Goal: Information Seeking & Learning: Learn about a topic

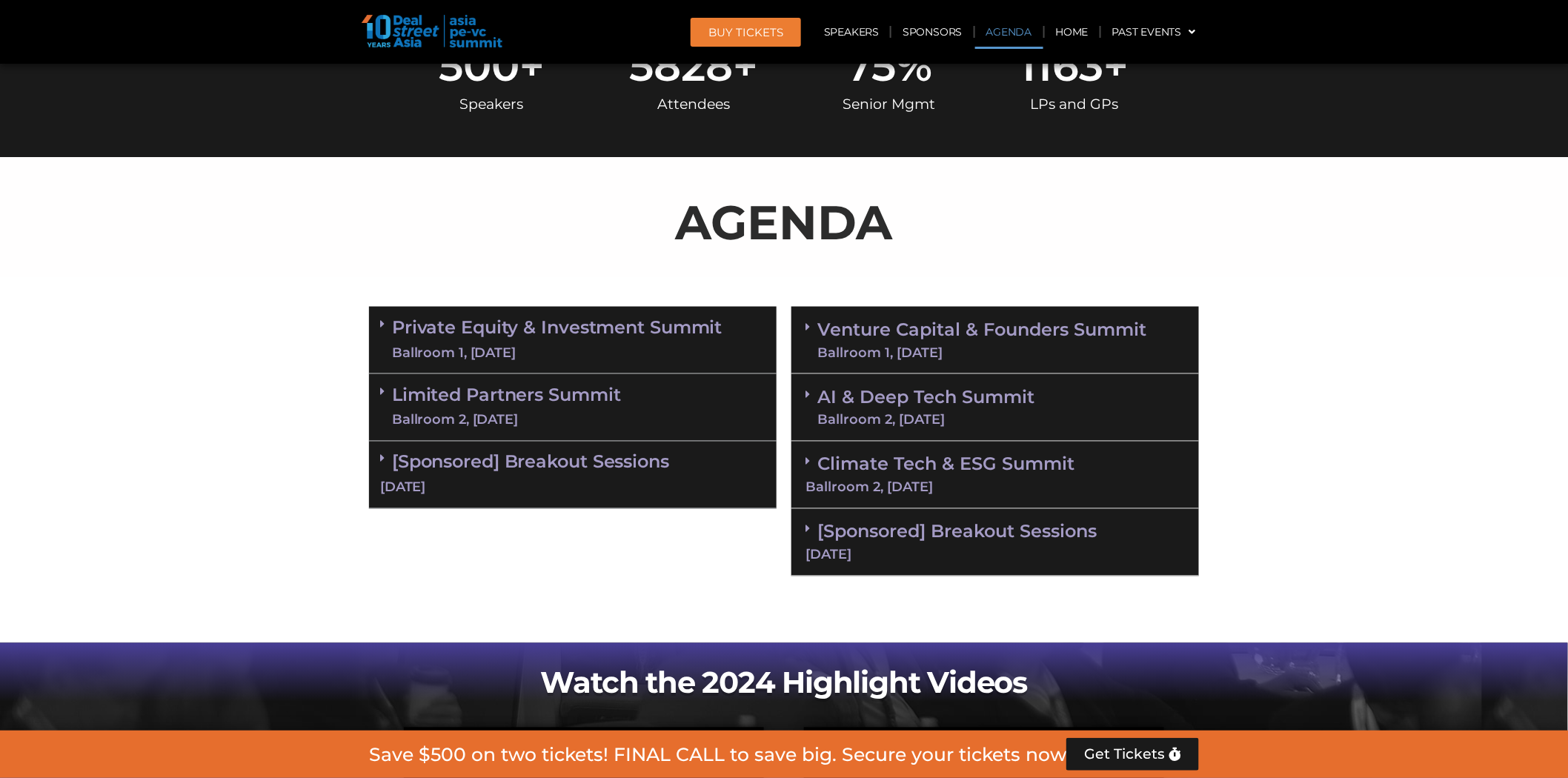
scroll to position [824, 0]
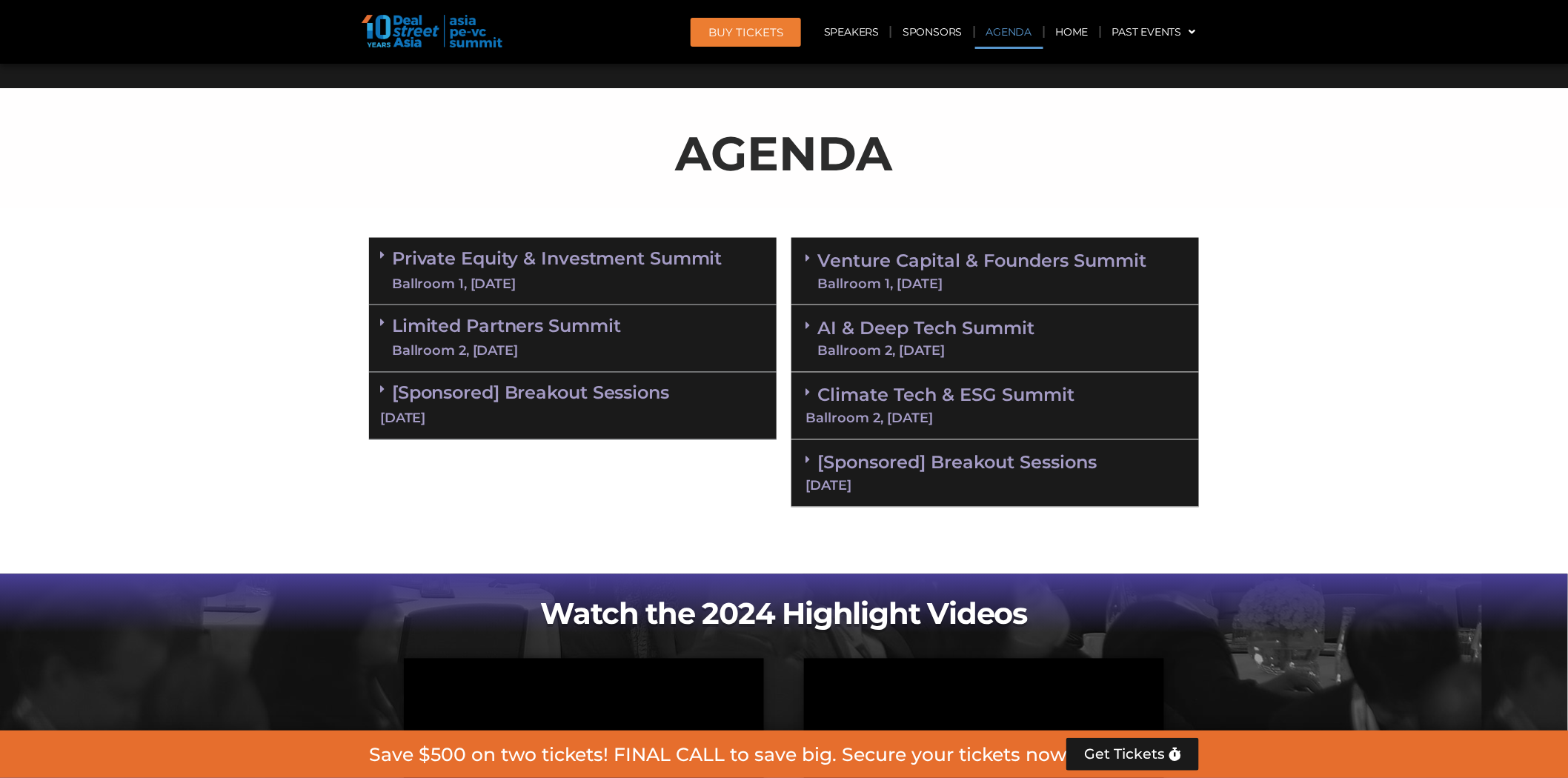
click at [602, 415] on div "[DATE]" at bounding box center [573, 419] width 385 height 19
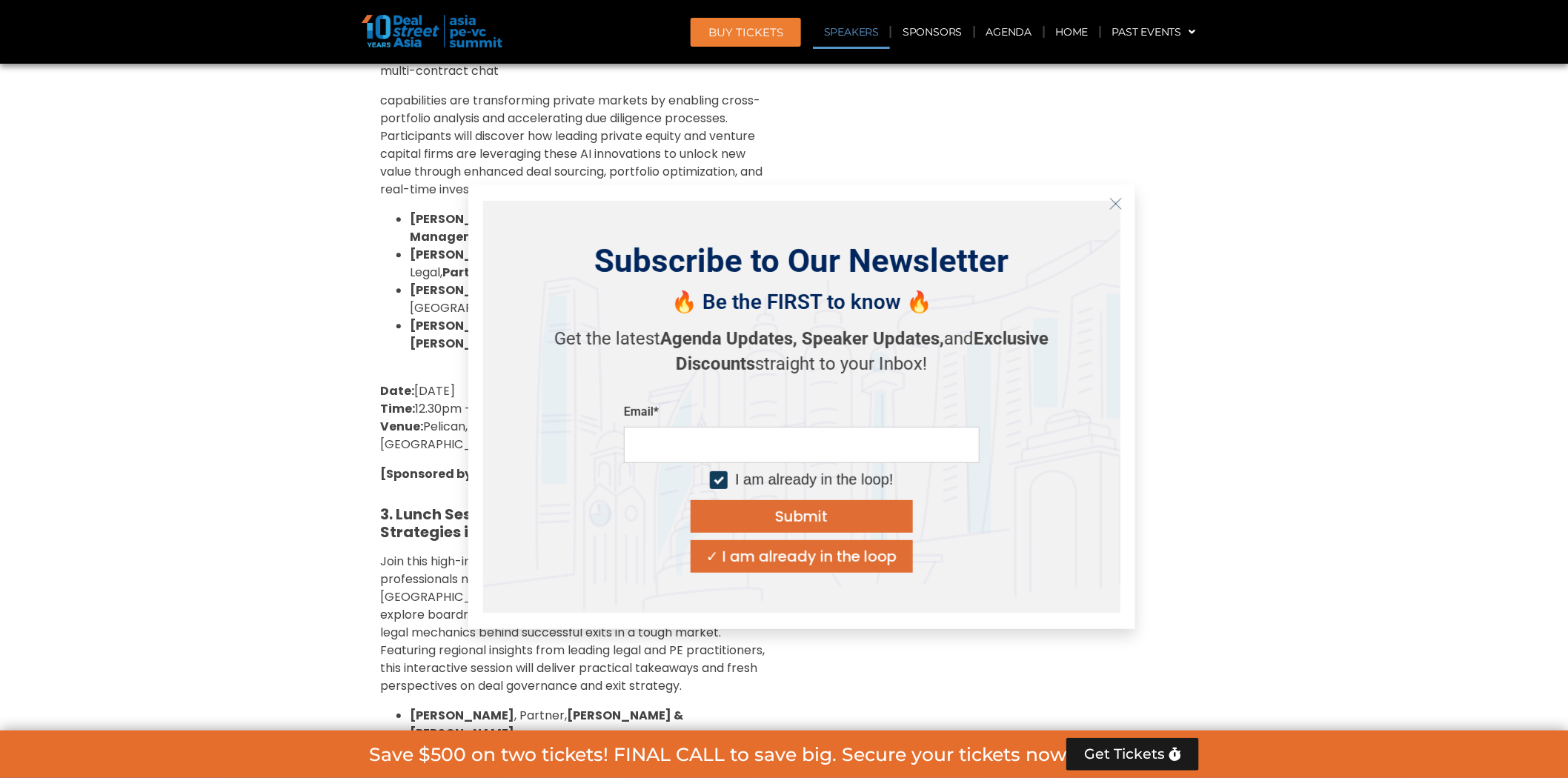
scroll to position [1647, 0]
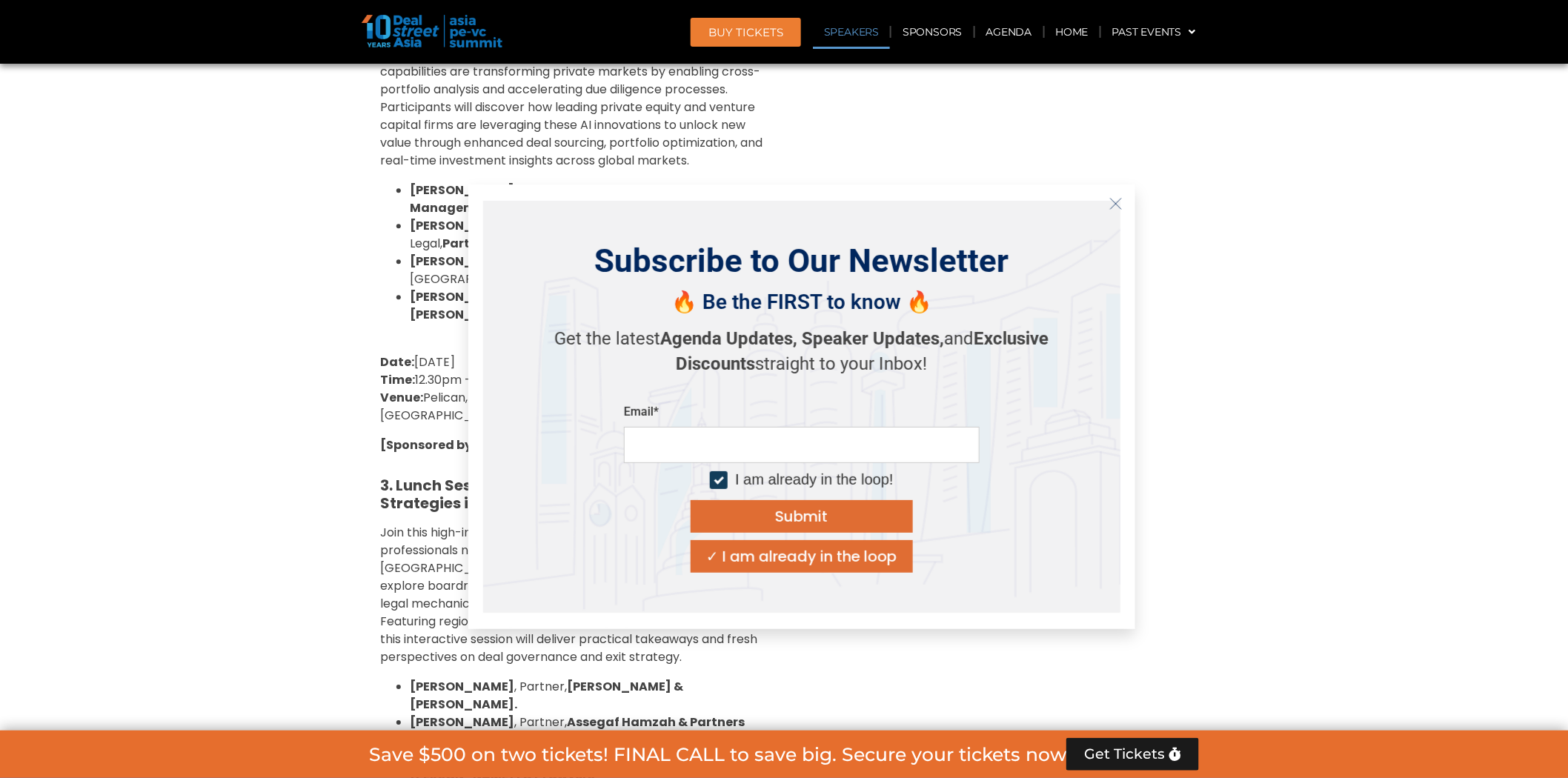
click at [1112, 205] on icon "Close" at bounding box center [1116, 203] width 13 height 13
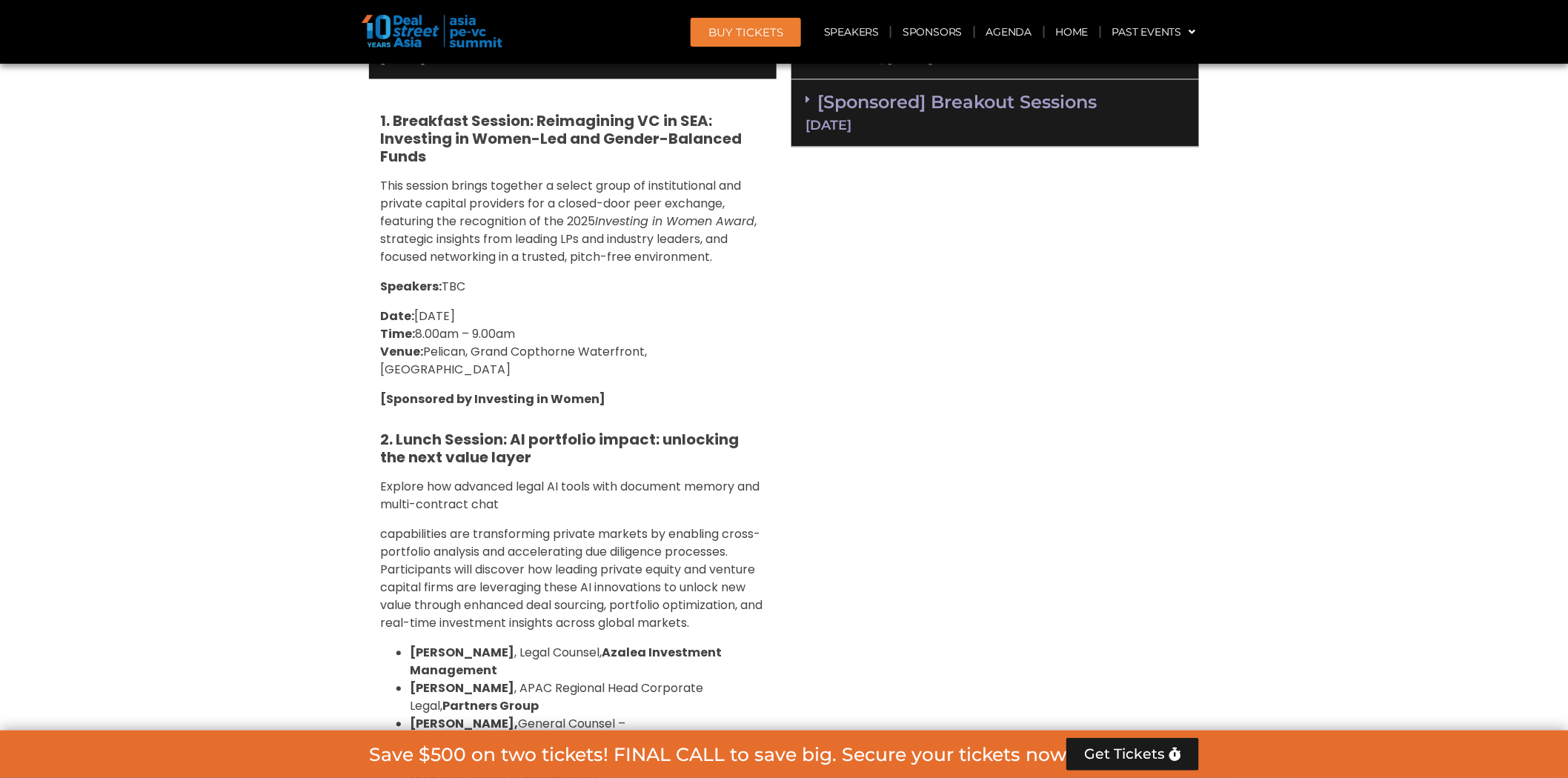
scroll to position [1152, 0]
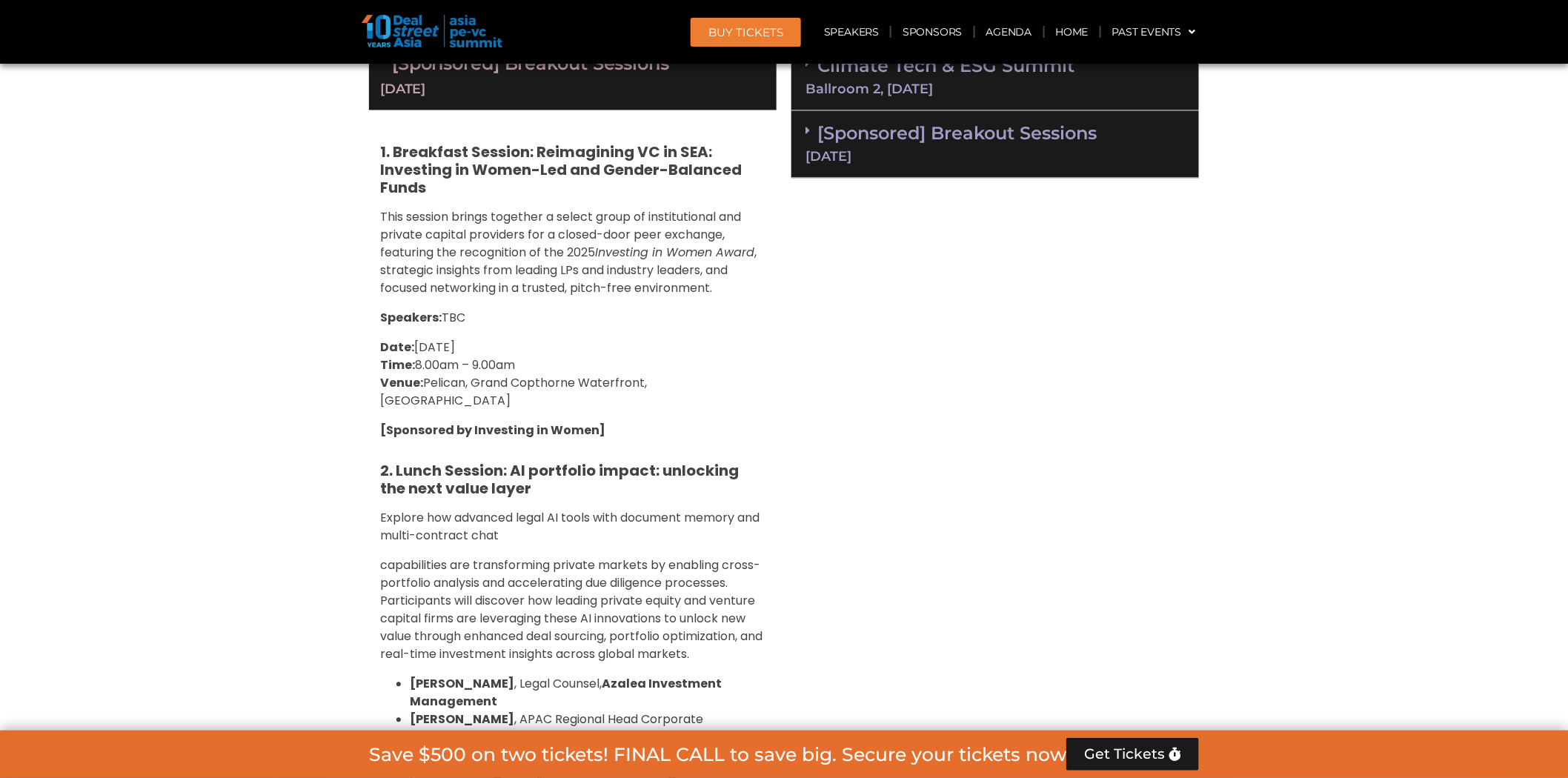
click at [1025, 161] on div "[Sponsored] Breakout Sessions [DATE]" at bounding box center [995, 145] width 408 height 68
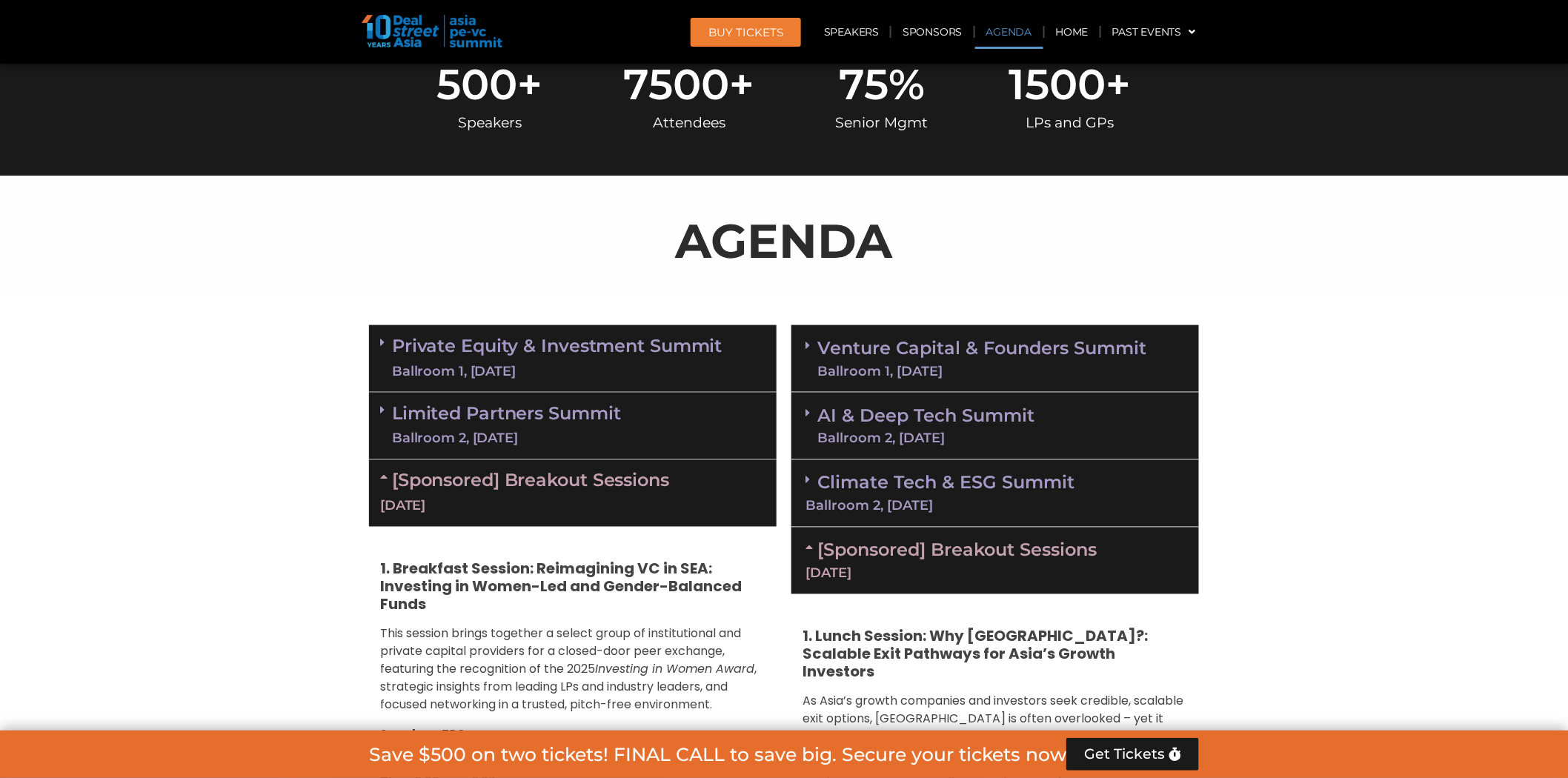
scroll to position [741, 0]
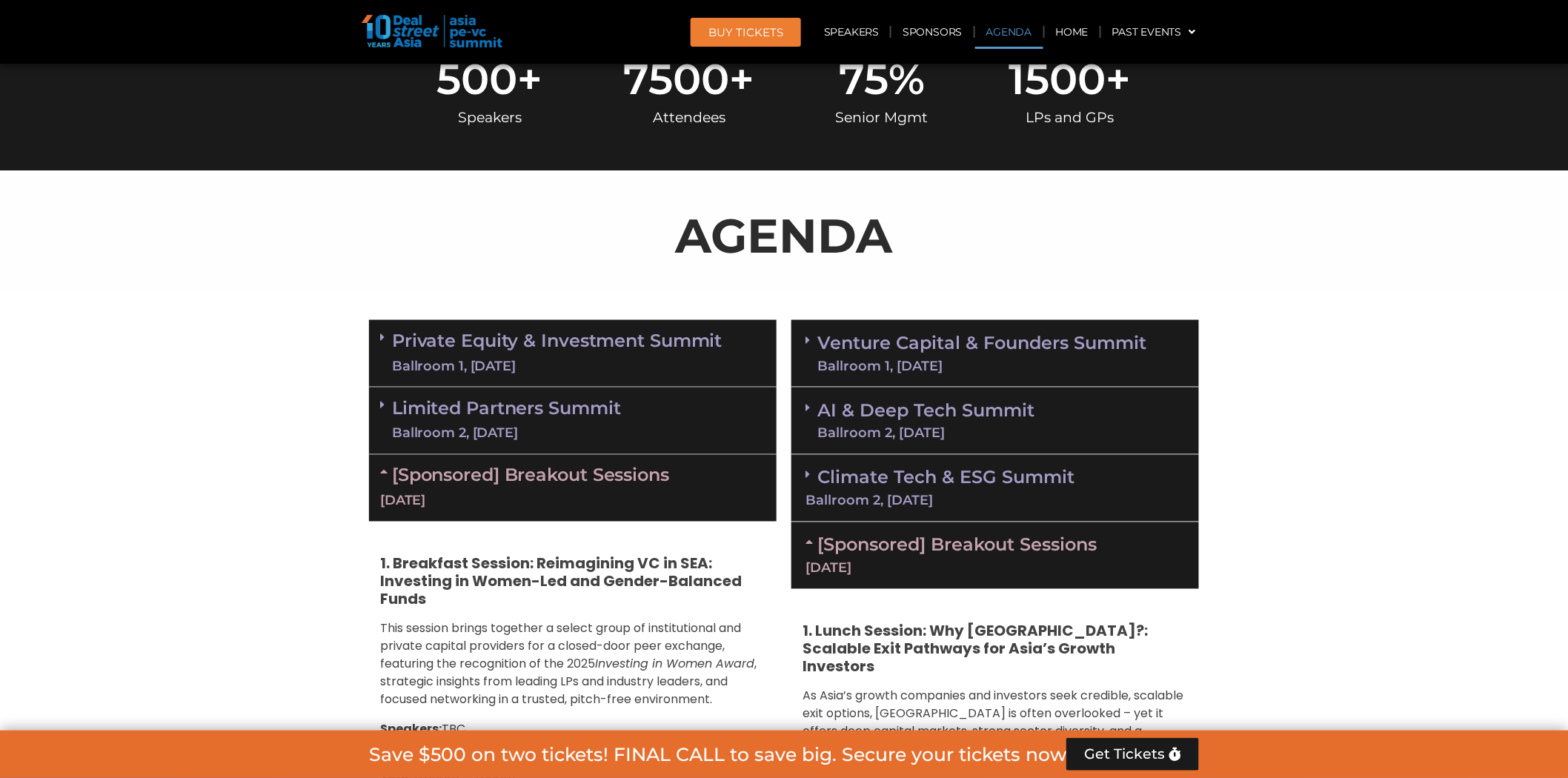
click at [925, 558] on div "[Sponsored] Breakout Sessions [DATE]" at bounding box center [995, 555] width 408 height 67
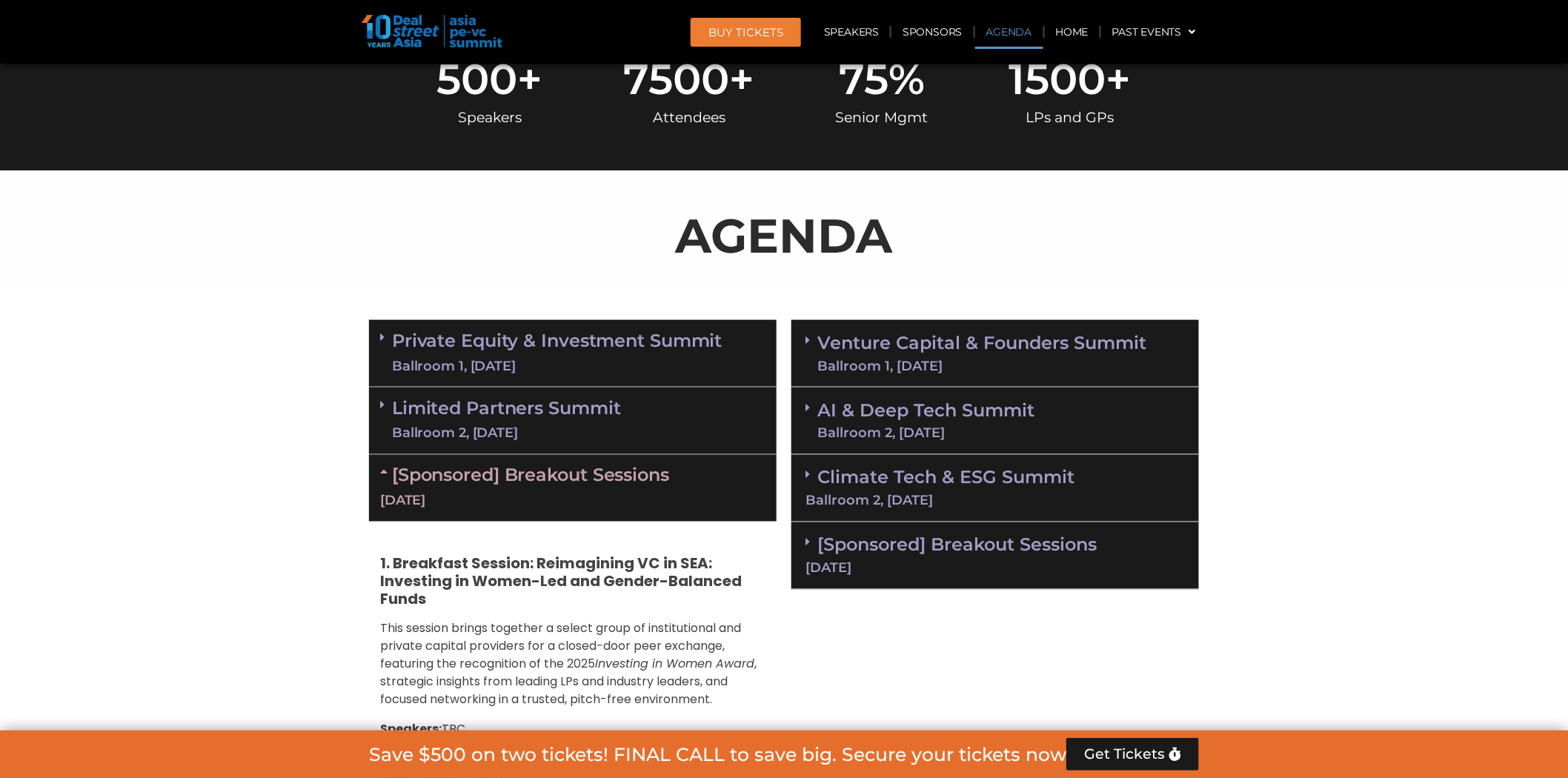
click at [662, 498] on div "[DATE]" at bounding box center [573, 502] width 385 height 19
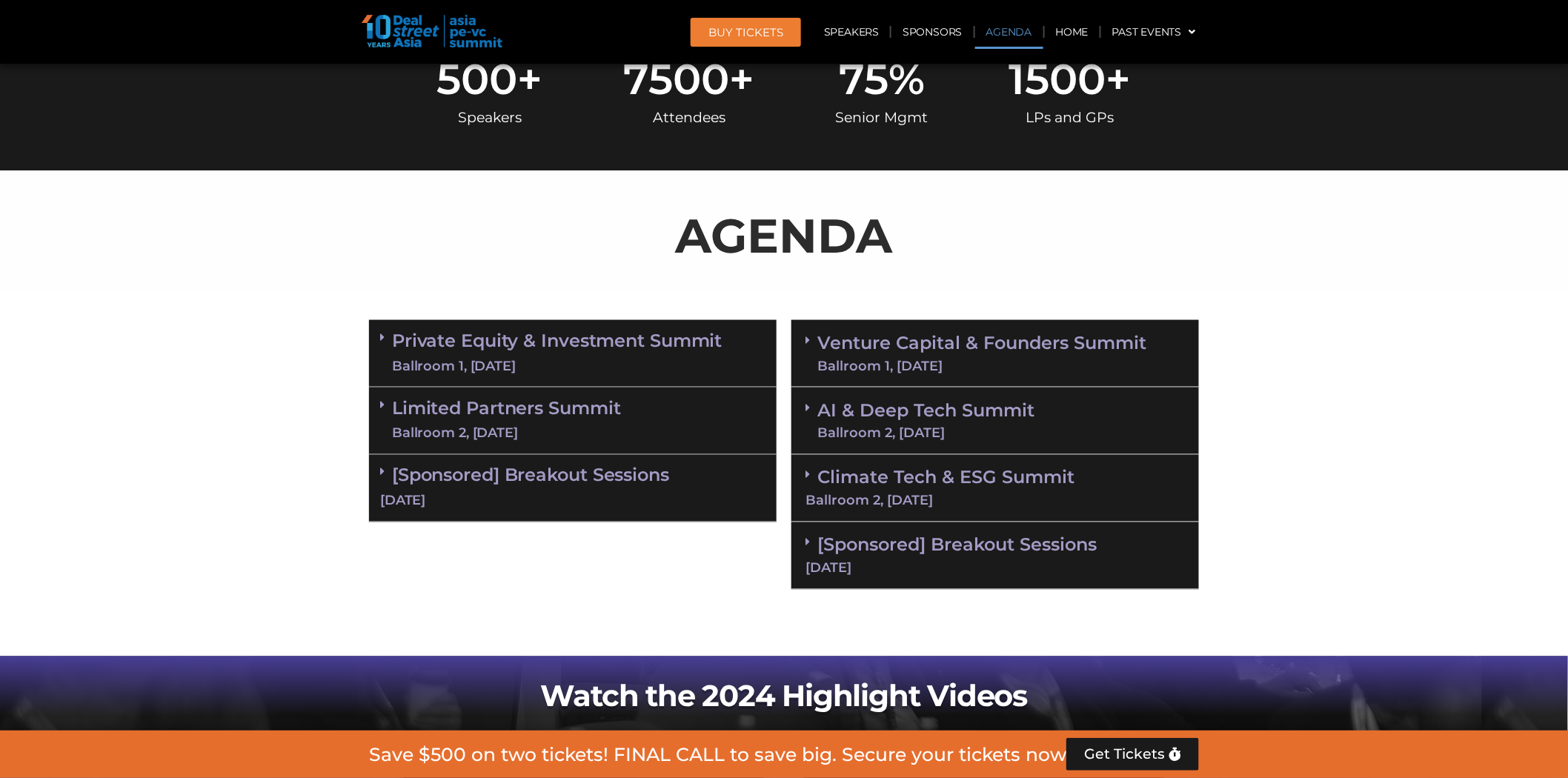
click at [479, 398] on link "Limited Partners [GEOGRAPHIC_DATA] 2, [DATE]" at bounding box center [506, 420] width 229 height 44
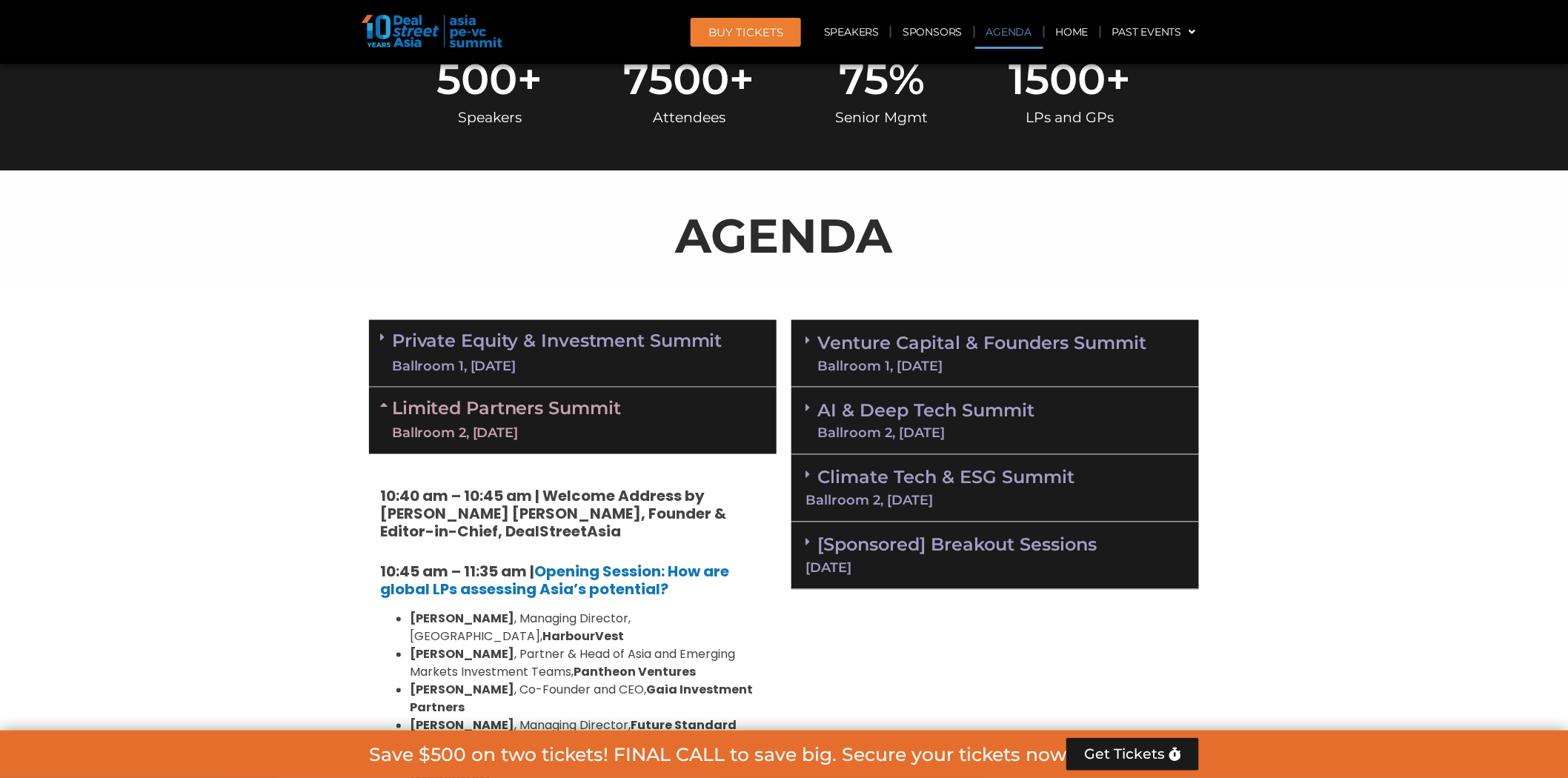
click at [479, 398] on link "Limited Partners [GEOGRAPHIC_DATA] 2, [DATE]" at bounding box center [506, 420] width 229 height 44
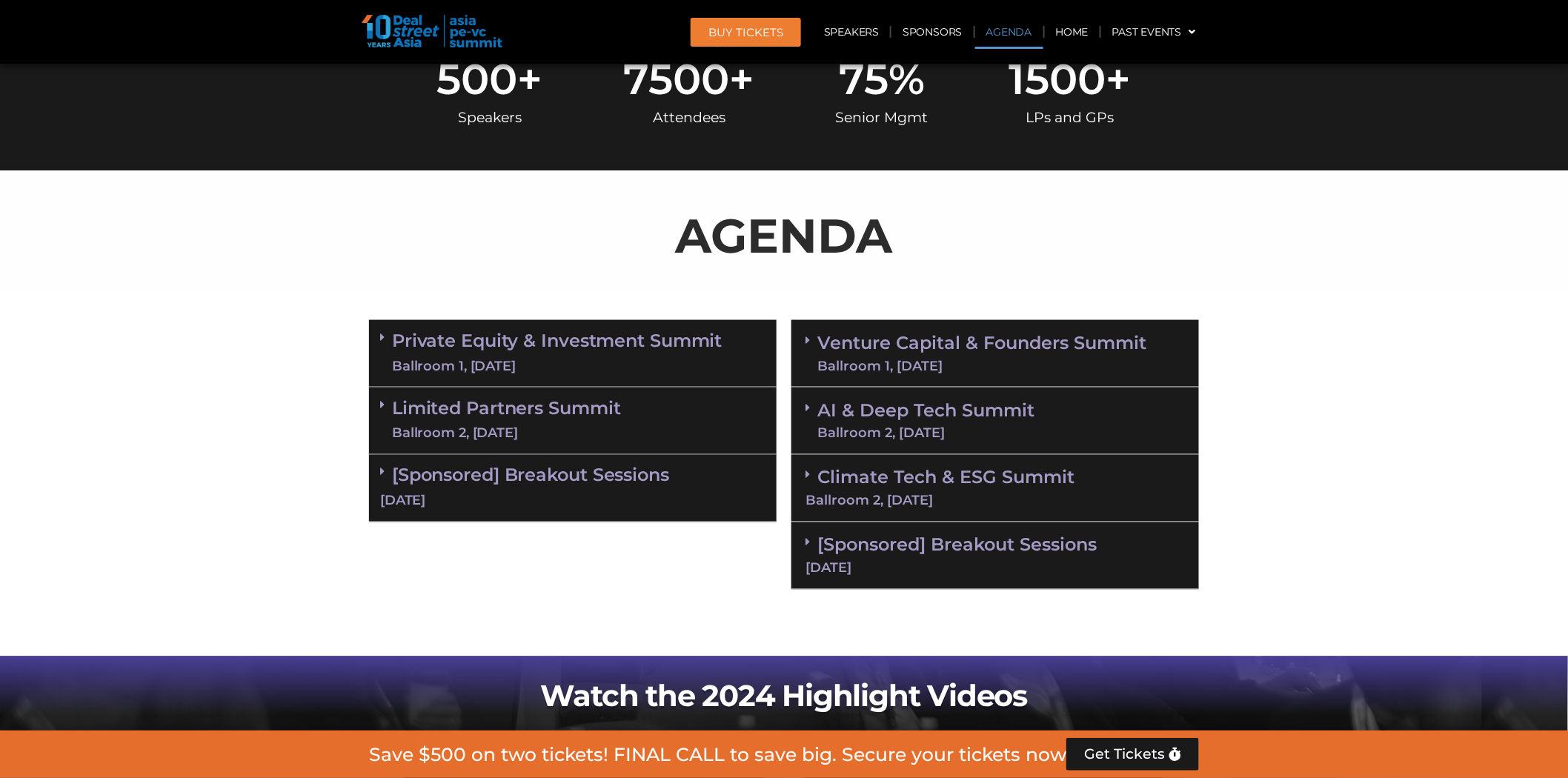
click at [479, 398] on link "Limited Partners [GEOGRAPHIC_DATA] 2, [DATE]" at bounding box center [506, 420] width 229 height 44
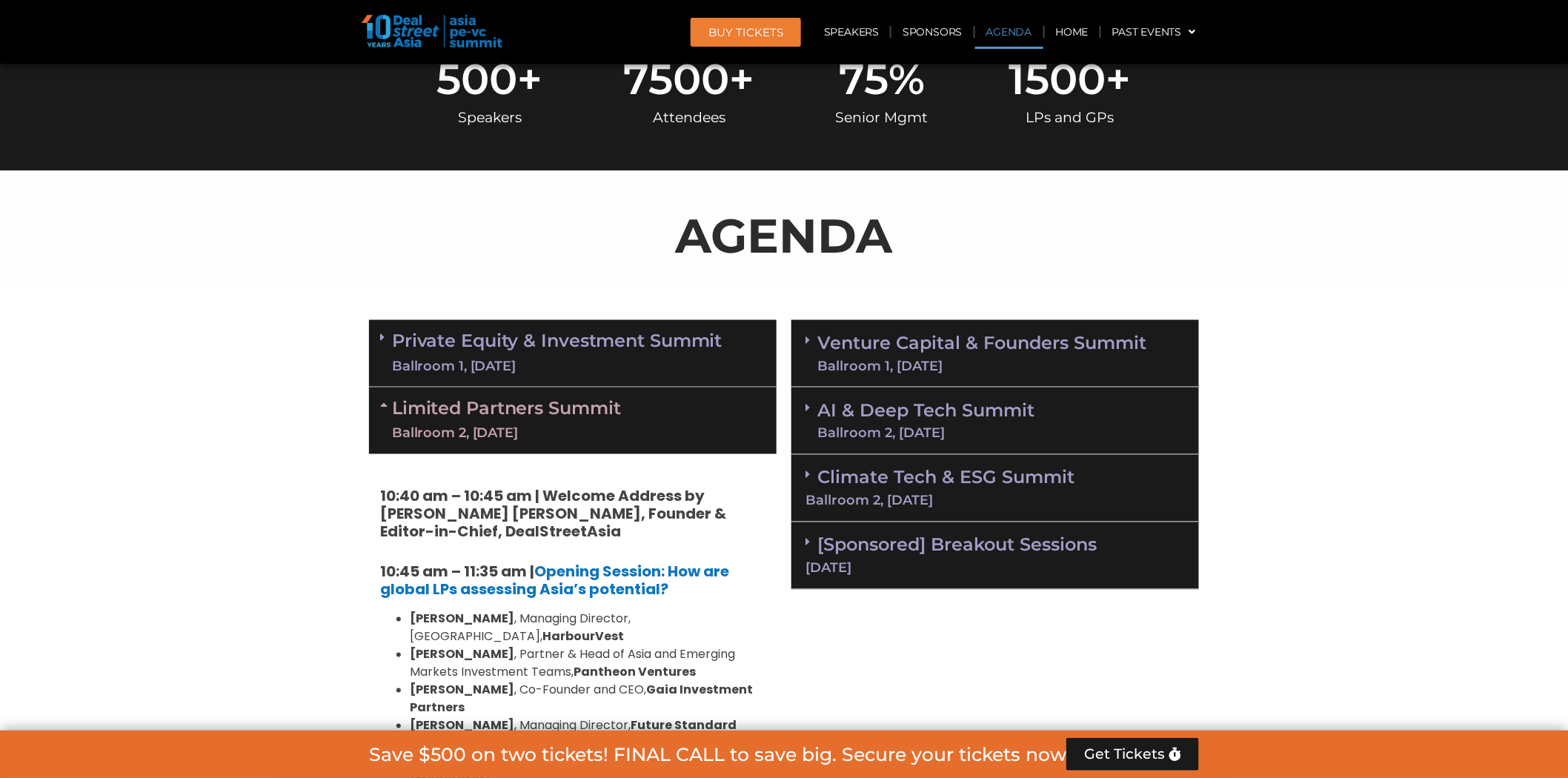
click at [585, 433] on div "Ballroom 2, [DATE]" at bounding box center [506, 434] width 229 height 19
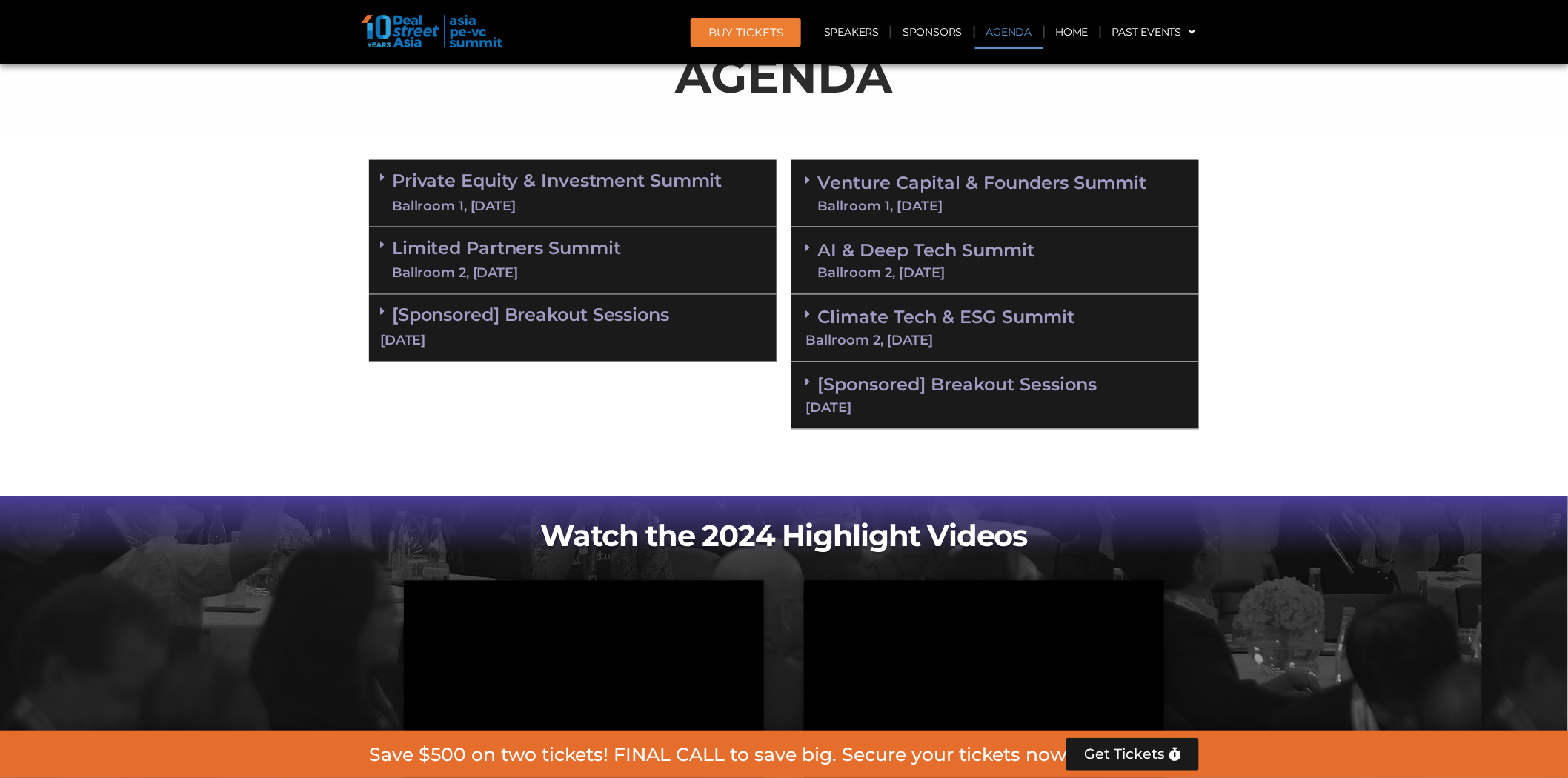
scroll to position [906, 0]
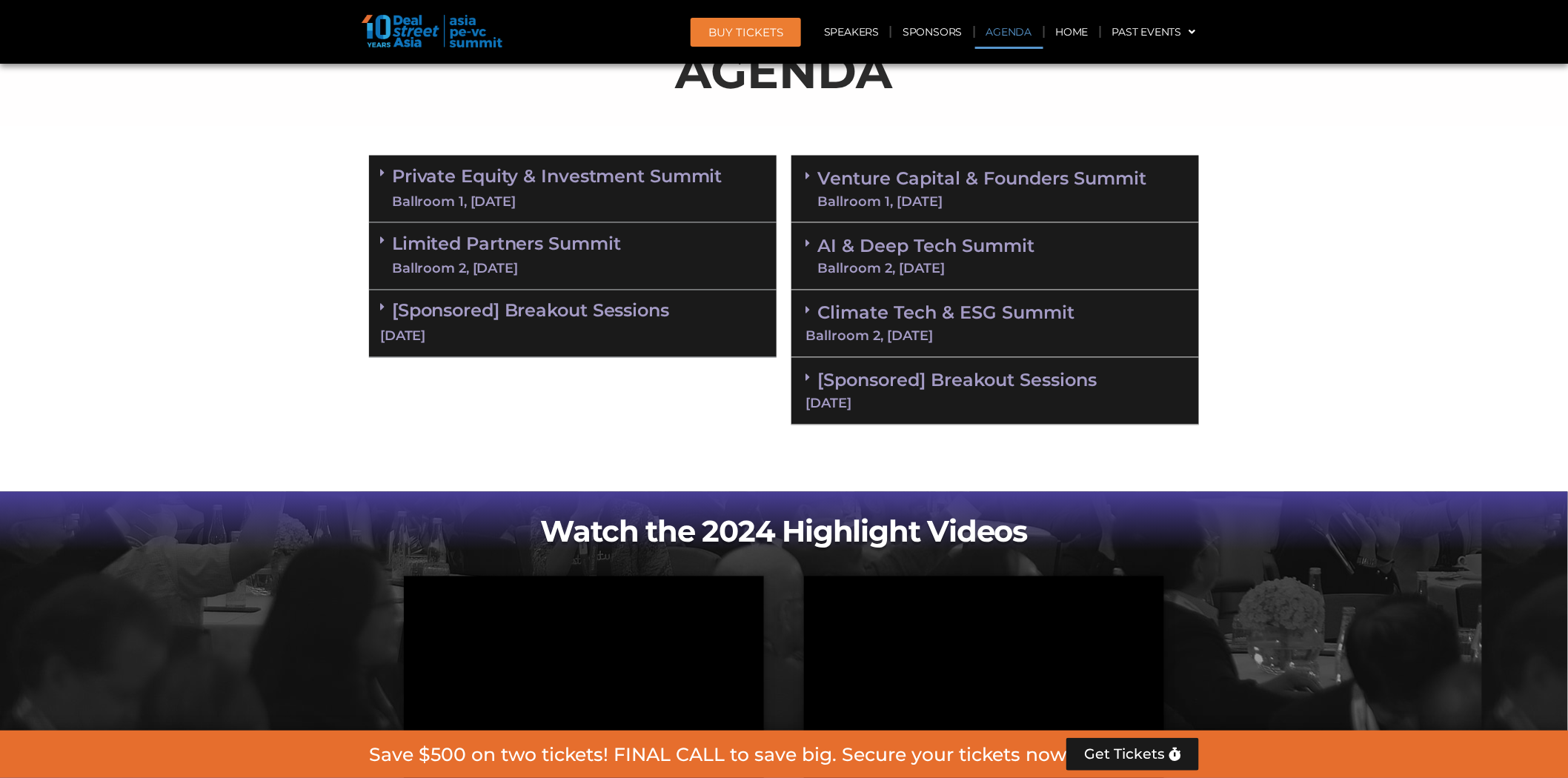
click at [736, 245] on div "Limited Partners [GEOGRAPHIC_DATA] 2, [DATE]" at bounding box center [573, 257] width 408 height 68
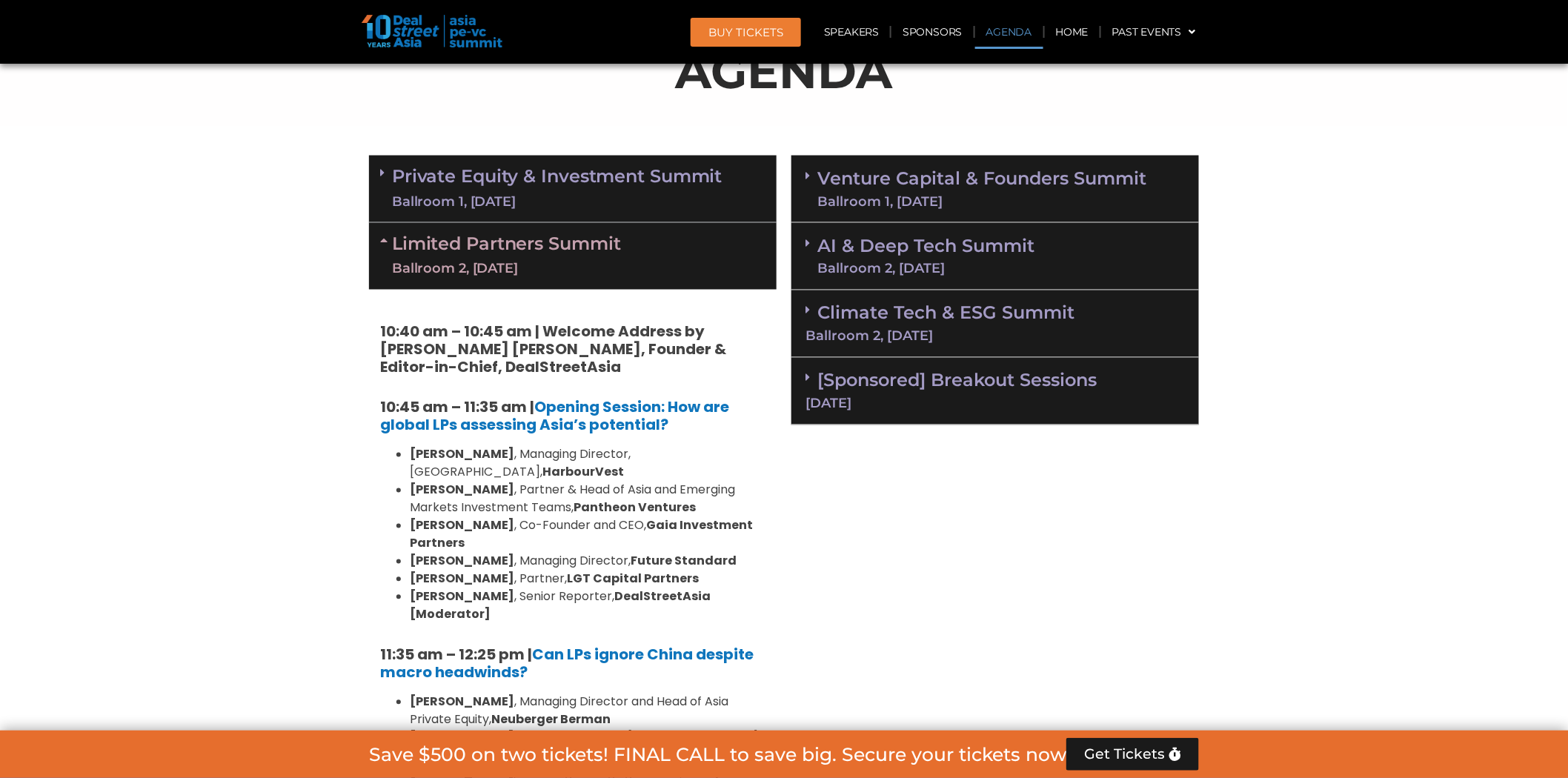
click at [732, 246] on div "Limited Partners [GEOGRAPHIC_DATA] 2, [DATE]" at bounding box center [573, 256] width 408 height 67
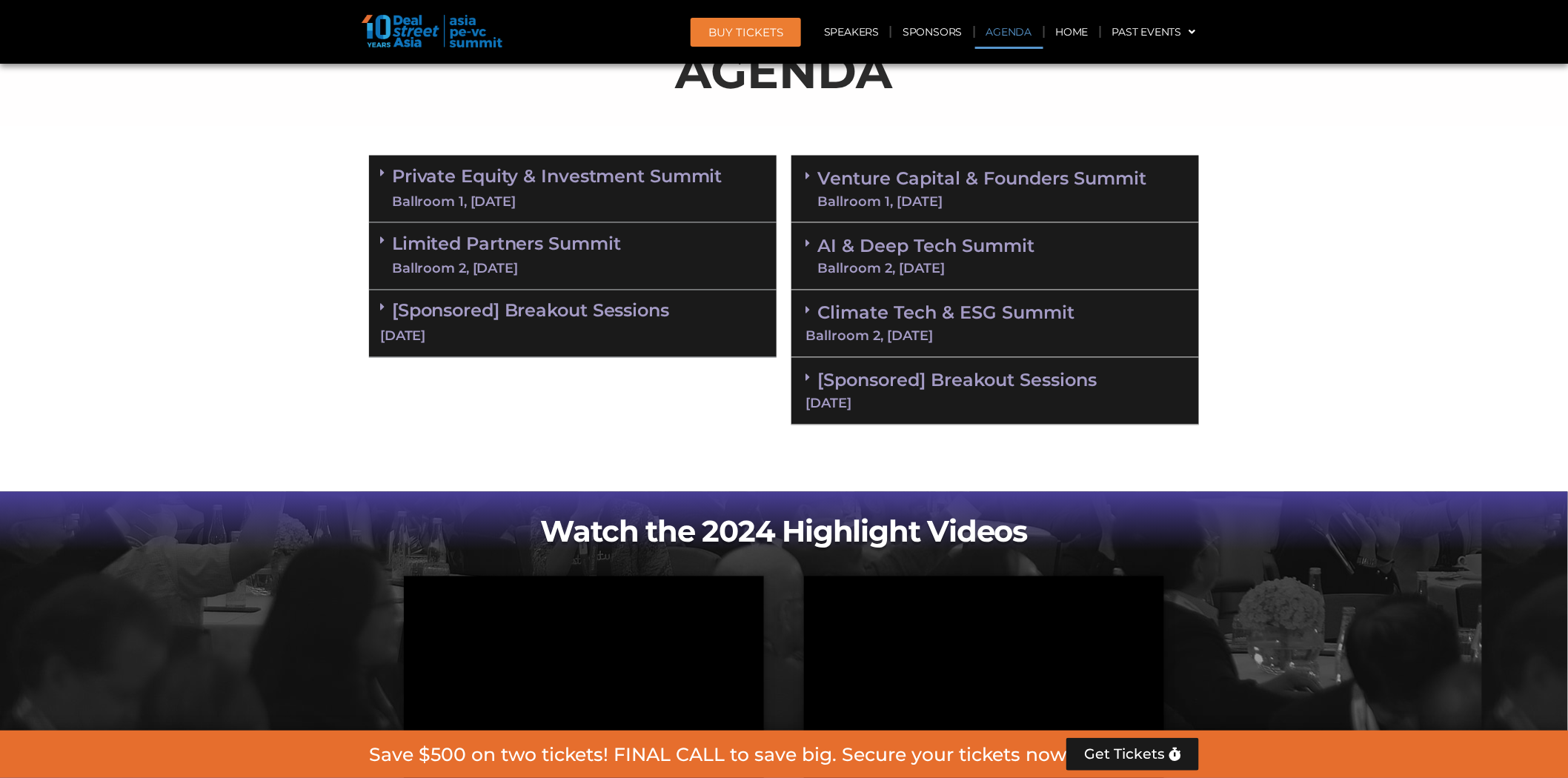
click at [732, 246] on div "Limited Partners [GEOGRAPHIC_DATA] 2, [DATE]" at bounding box center [573, 257] width 408 height 68
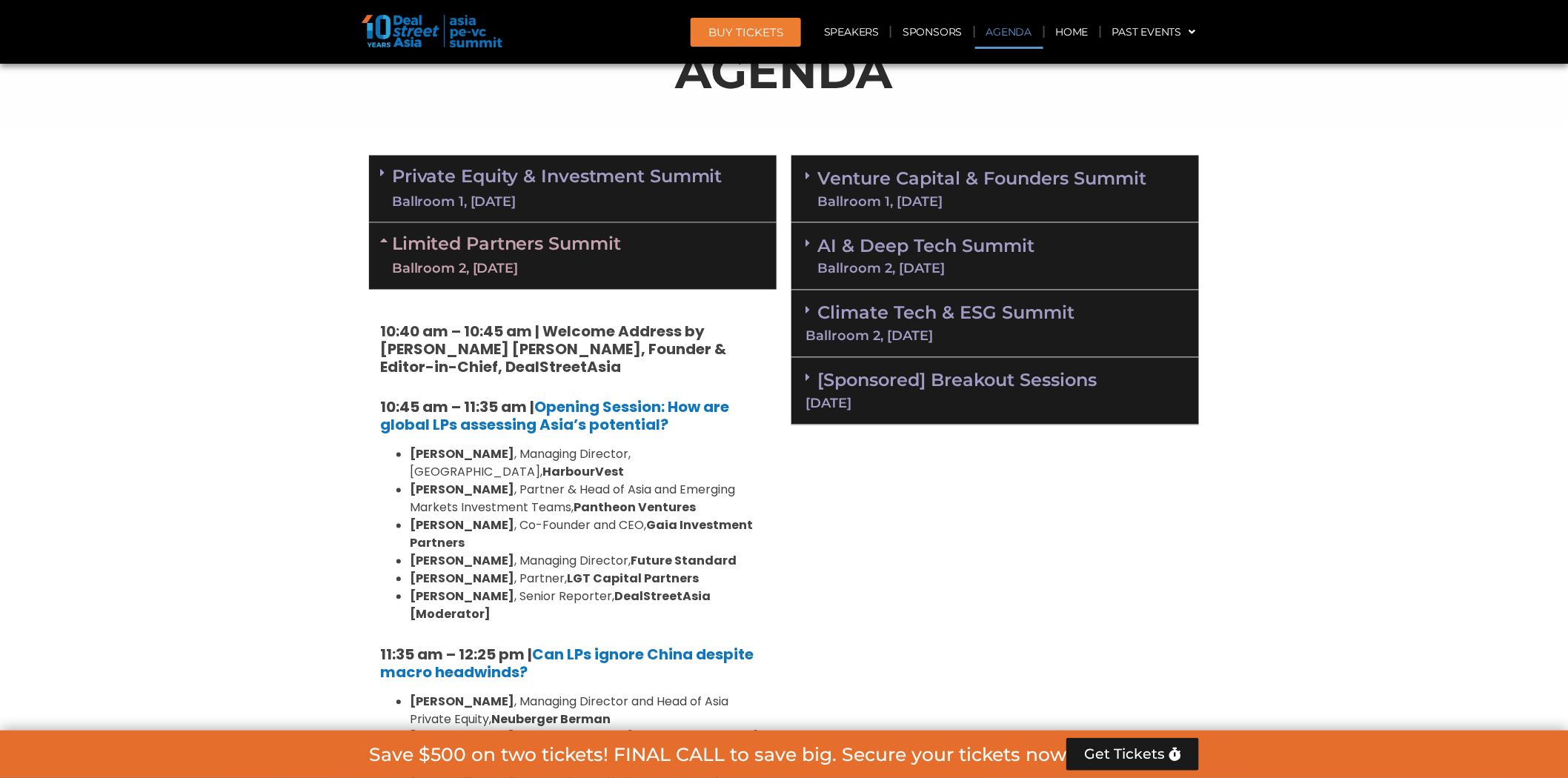
click at [732, 246] on div "Limited Partners [GEOGRAPHIC_DATA] 2, [DATE]" at bounding box center [573, 256] width 408 height 67
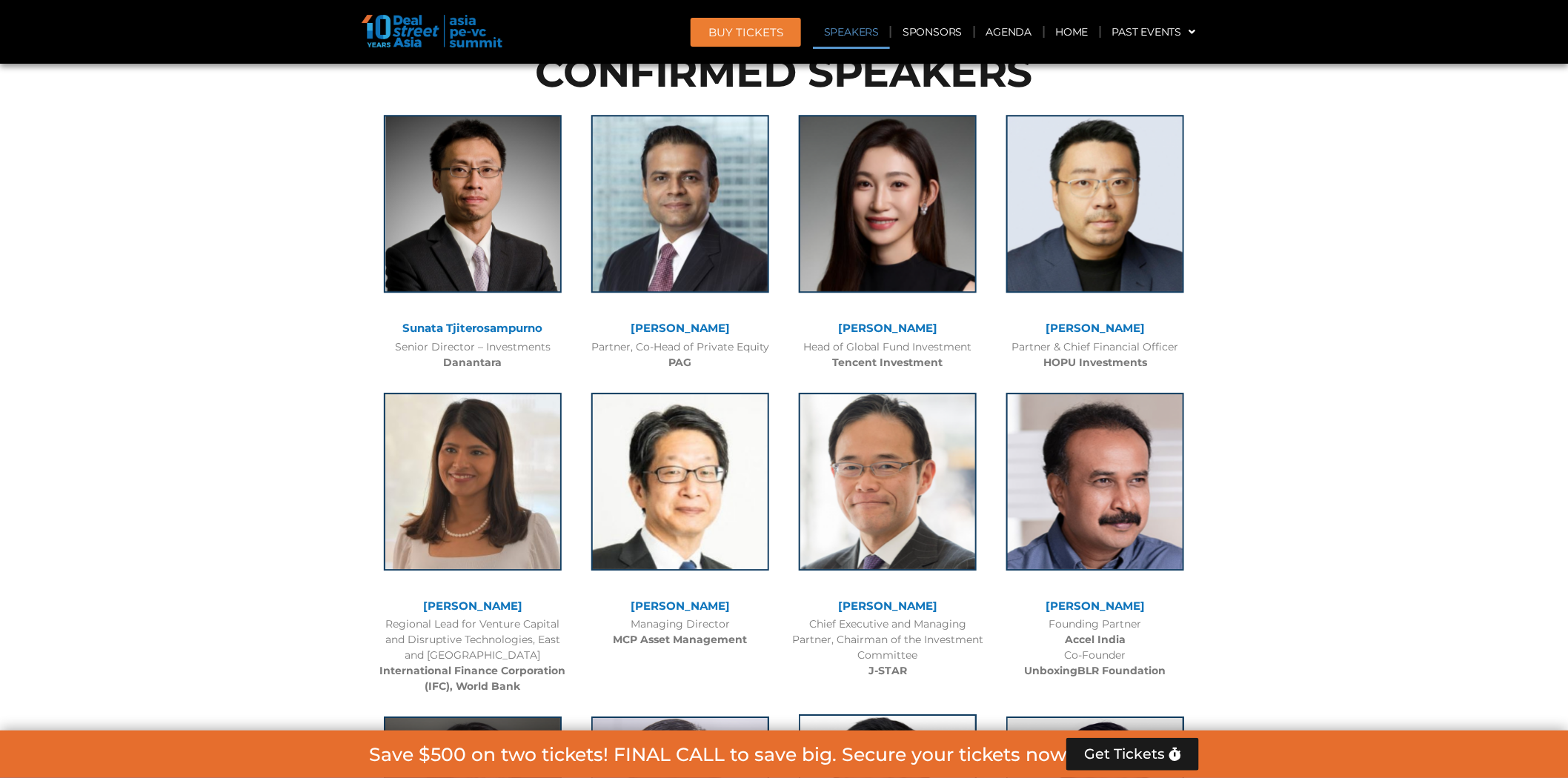
scroll to position [1811, 0]
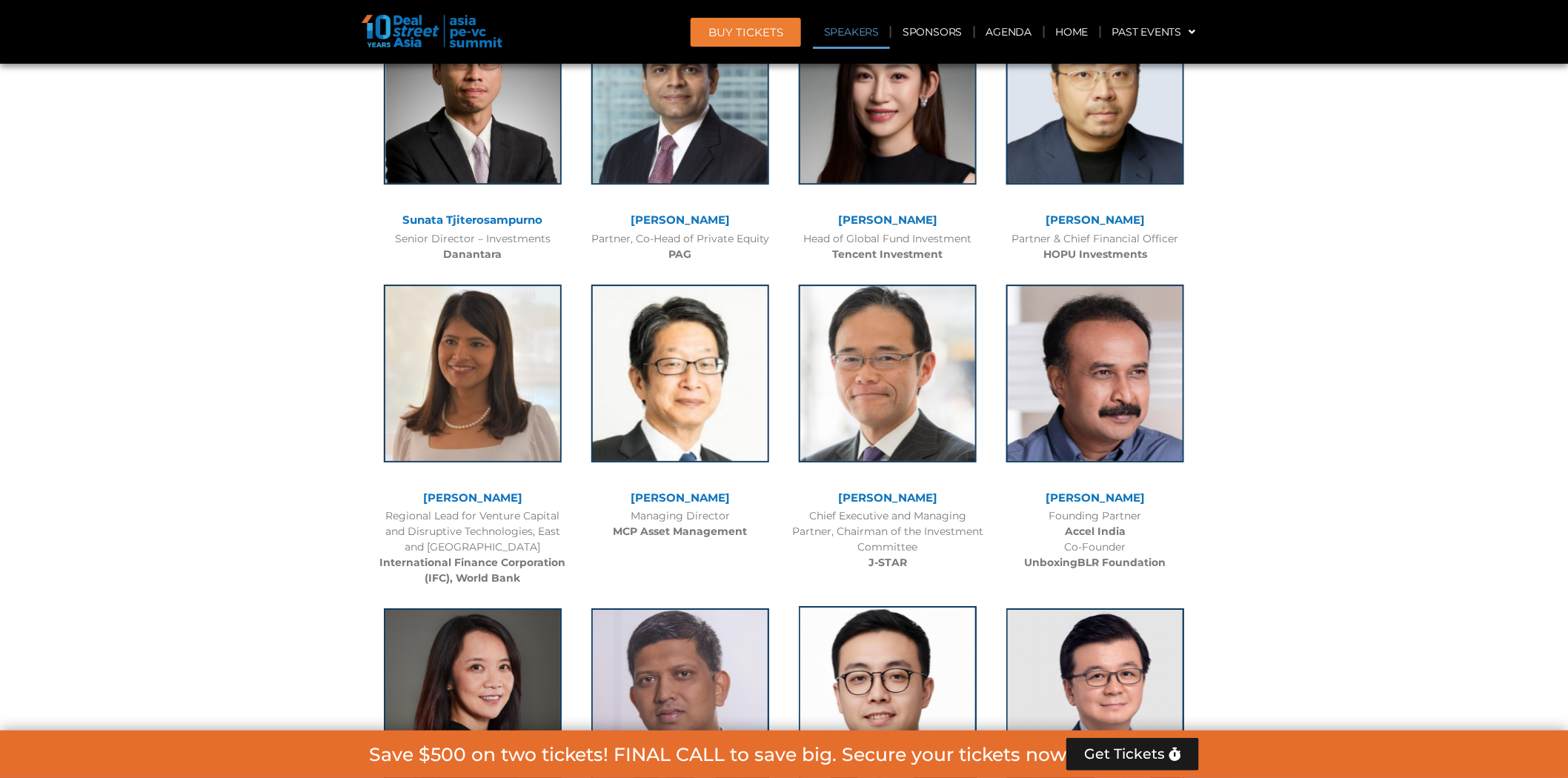
click at [884, 689] on img at bounding box center [888, 695] width 178 height 178
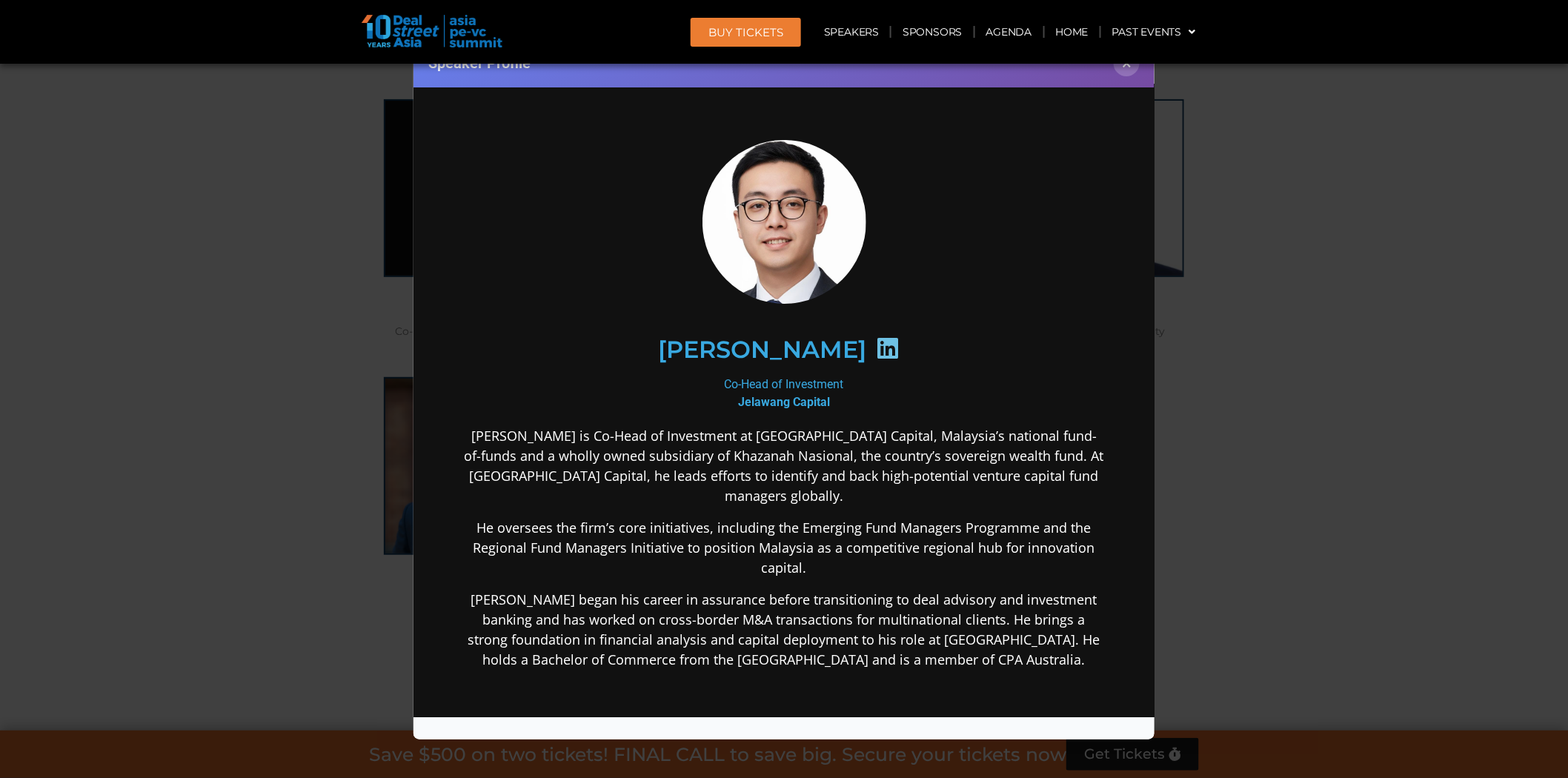
scroll to position [8534, 0]
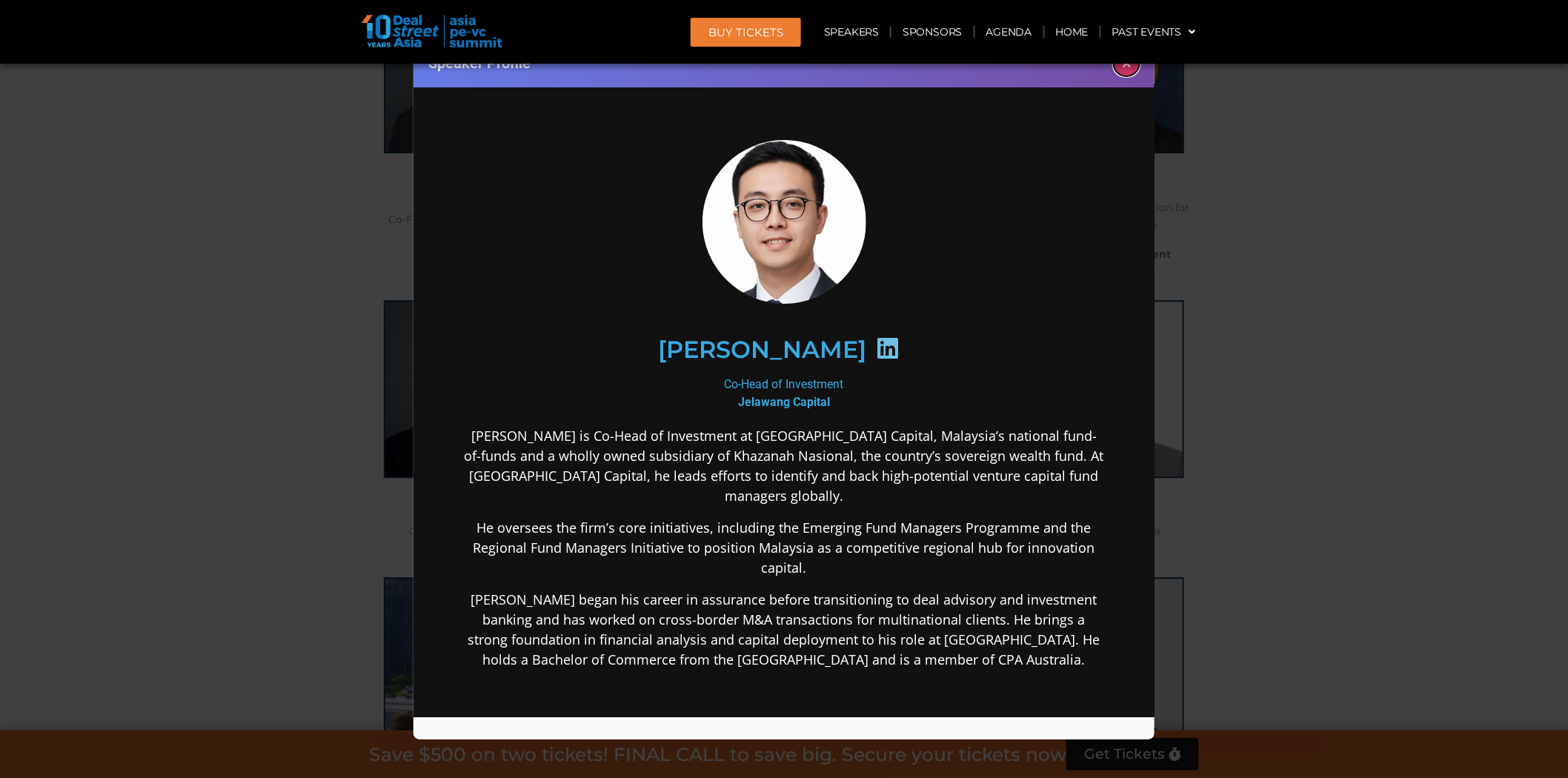
click at [1123, 68] on button "×" at bounding box center [1126, 63] width 26 height 26
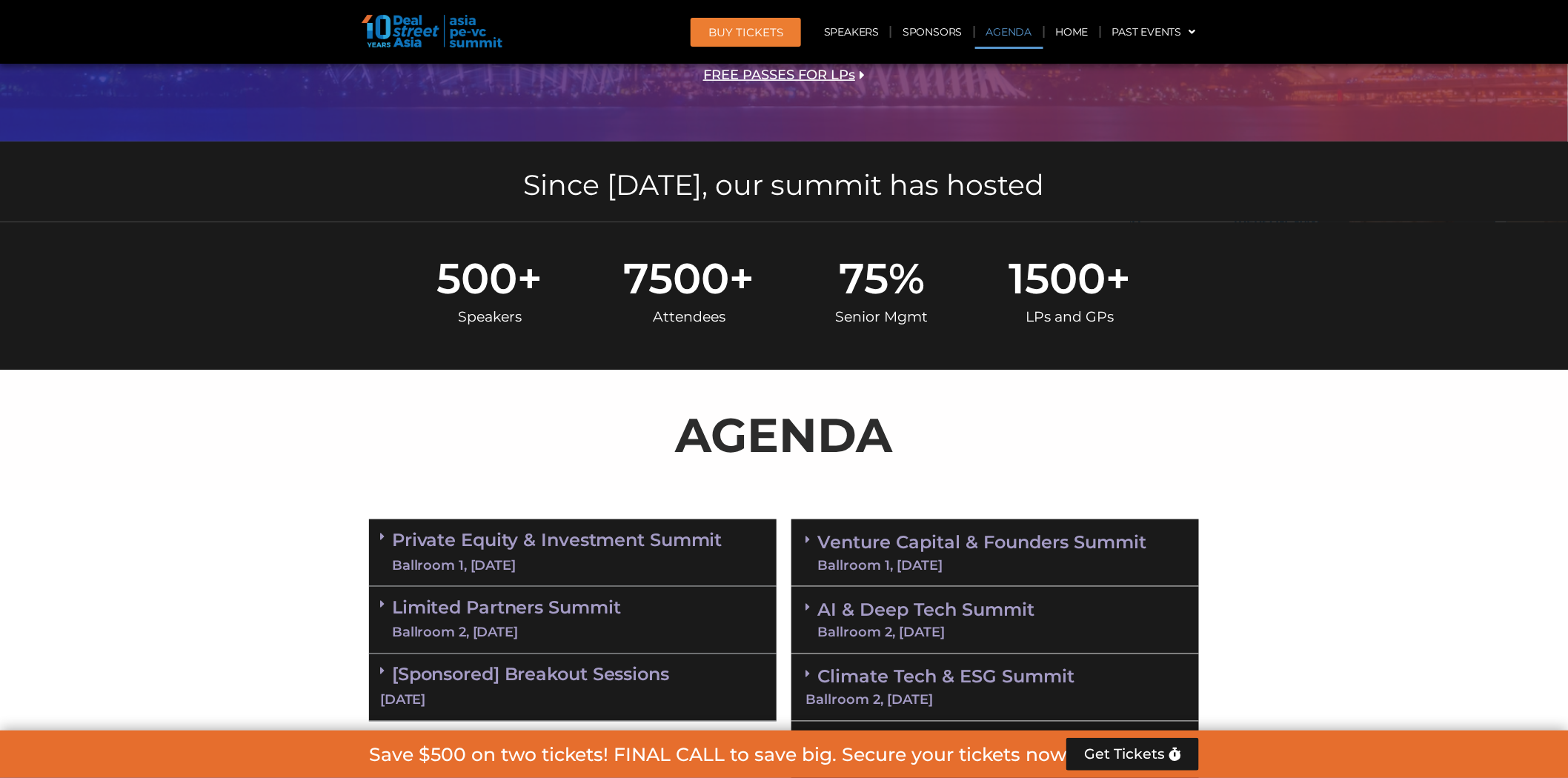
scroll to position [543, 0]
